Goal: Find specific page/section: Find specific page/section

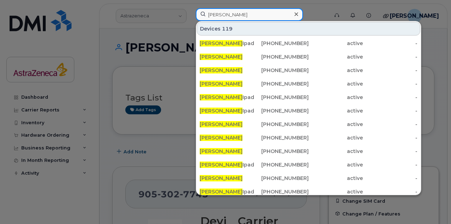
click at [226, 18] on input "Nick pearce" at bounding box center [249, 14] width 107 height 13
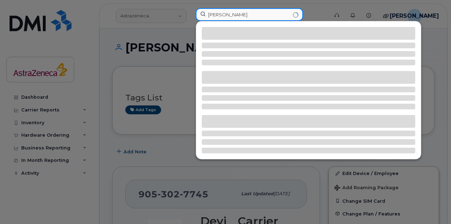
type input "jean yong"
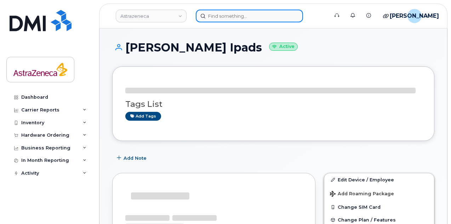
click at [226, 12] on input at bounding box center [249, 16] width 107 height 13
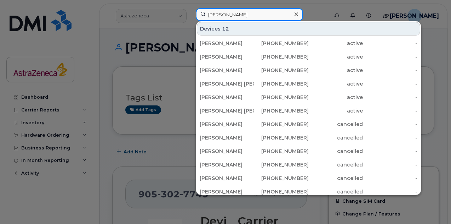
type input "jean yong"
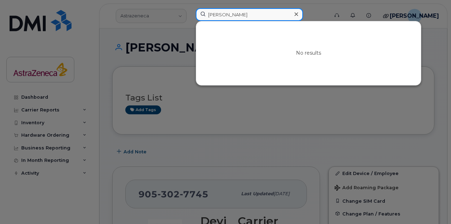
click at [242, 9] on input "jean yong" at bounding box center [249, 14] width 107 height 13
click at [247, 17] on input at bounding box center [249, 14] width 107 height 13
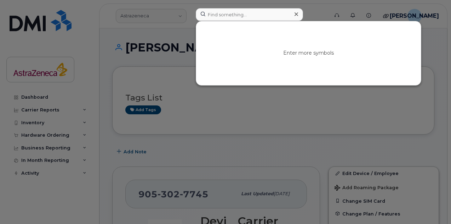
click at [161, 57] on div at bounding box center [225, 112] width 451 height 224
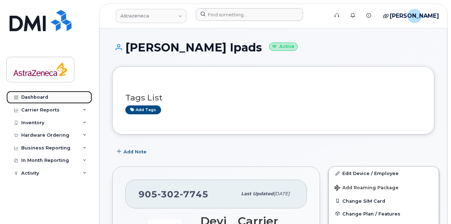
click at [40, 99] on div "Dashboard" at bounding box center [34, 97] width 27 height 6
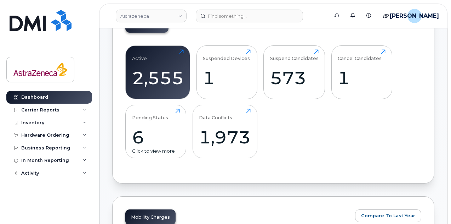
scroll to position [220, 0]
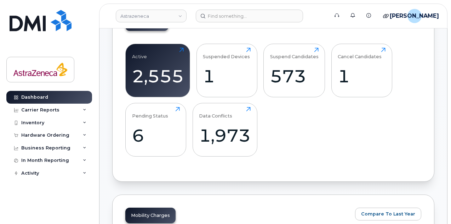
click at [323, 79] on div "Suspend Candidates 573 Click to view more" at bounding box center [295, 71] width 62 height 54
click at [308, 79] on div "573" at bounding box center [294, 76] width 49 height 21
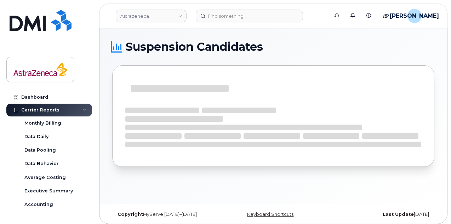
scroll to position [3, 0]
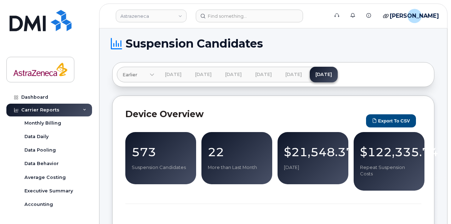
click at [29, 106] on div "Carrier Reports" at bounding box center [49, 109] width 86 height 13
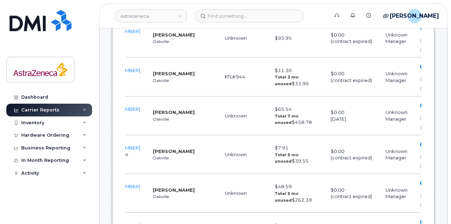
scroll to position [1495, 0]
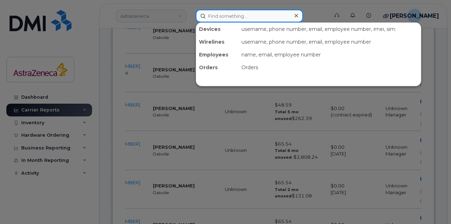
click at [230, 14] on input at bounding box center [249, 16] width 107 height 13
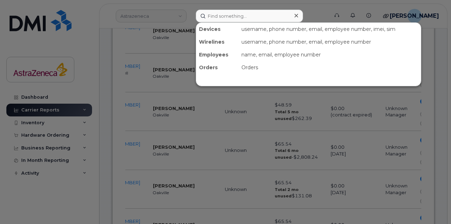
click at [108, 130] on div at bounding box center [225, 112] width 451 height 224
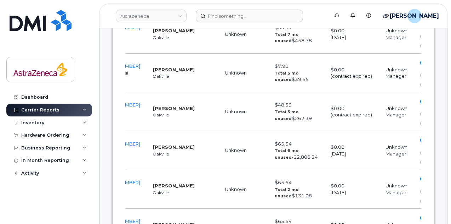
click at [162, 105] on strong "[PERSON_NAME]" at bounding box center [174, 108] width 42 height 6
copy strong "[PERSON_NAME]"
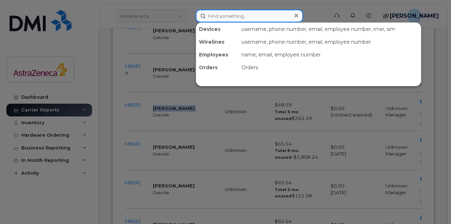
click at [222, 17] on input at bounding box center [249, 16] width 107 height 13
paste input "[PERSON_NAME]"
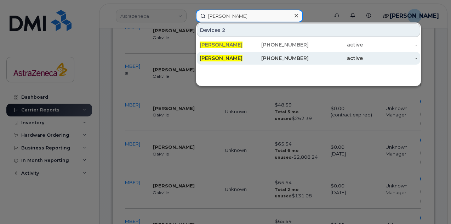
type input "[PERSON_NAME]"
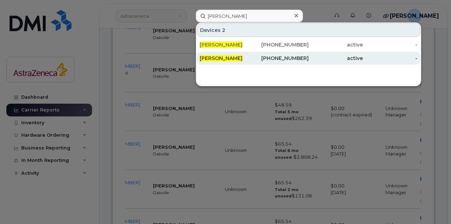
click at [239, 58] on span "[PERSON_NAME]" at bounding box center [221, 58] width 43 height 6
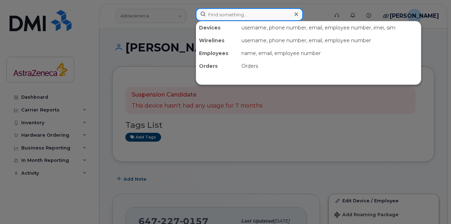
click at [225, 19] on input at bounding box center [249, 14] width 107 height 13
paste input "[PERSON_NAME]"
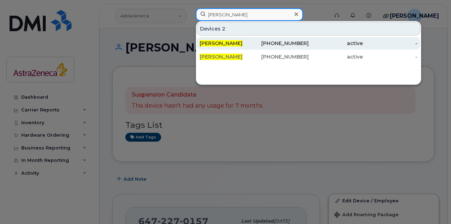
type input "[PERSON_NAME]"
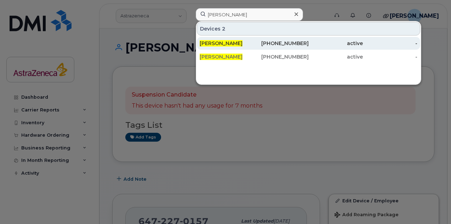
click at [231, 42] on span "[PERSON_NAME]" at bounding box center [221, 43] width 43 height 6
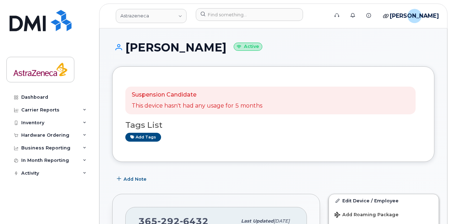
scroll to position [139, 0]
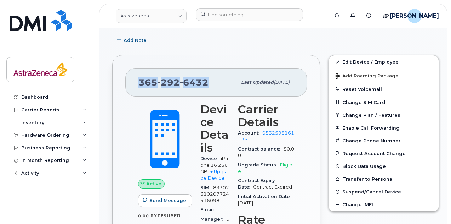
drag, startPoint x: 213, startPoint y: 82, endPoint x: 139, endPoint y: 83, distance: 73.7
click at [139, 83] on div "[PHONE_NUMBER]" at bounding box center [188, 82] width 99 height 15
copy span "[PHONE_NUMBER]"
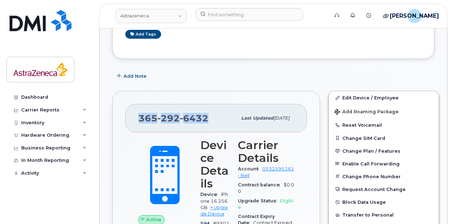
scroll to position [111, 0]
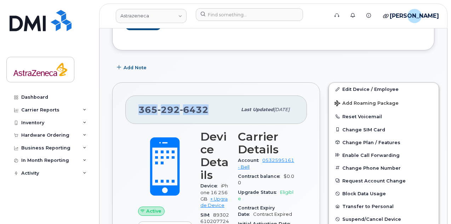
copy span "[PHONE_NUMBER]"
click at [207, 113] on span "6432" at bounding box center [194, 109] width 29 height 11
